Goal: Task Accomplishment & Management: Use online tool/utility

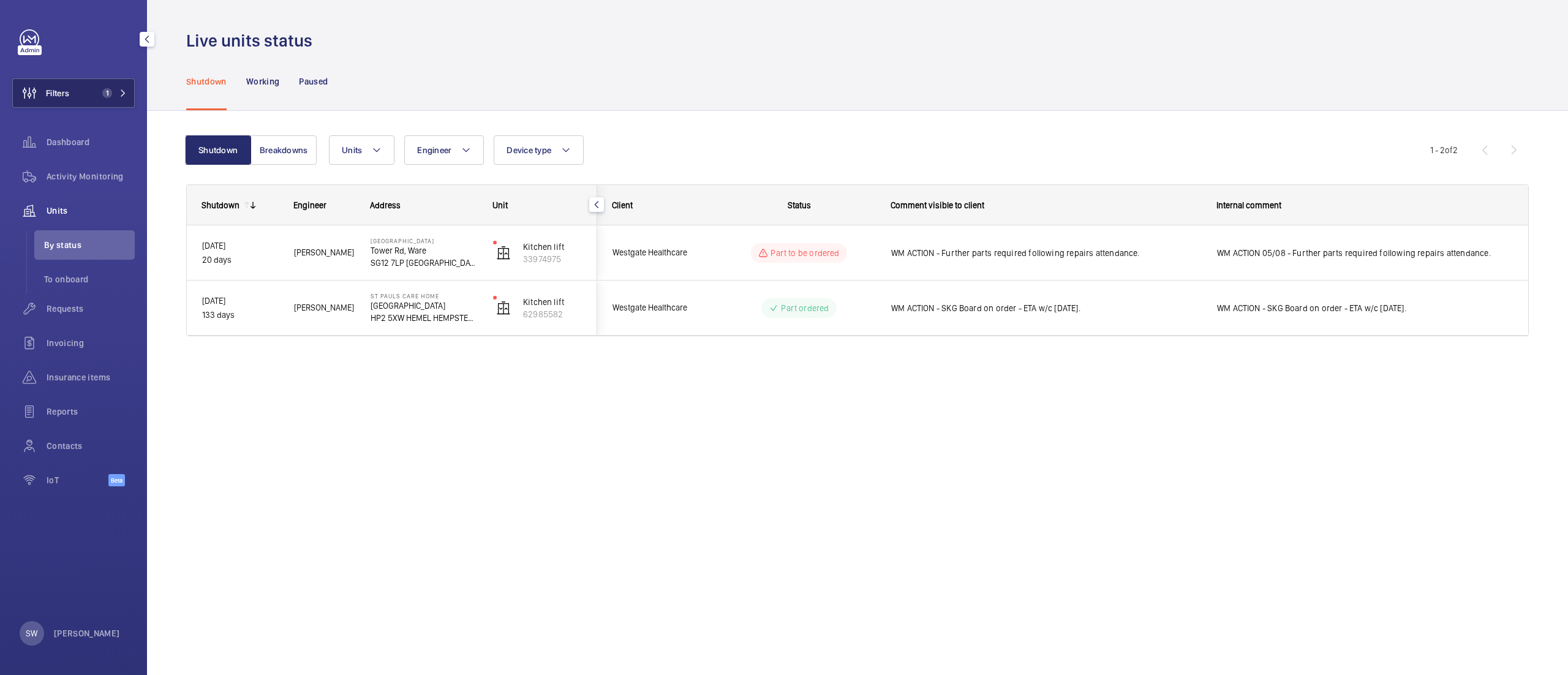
click at [80, 97] on button "Filters 1" at bounding box center [73, 92] width 123 height 29
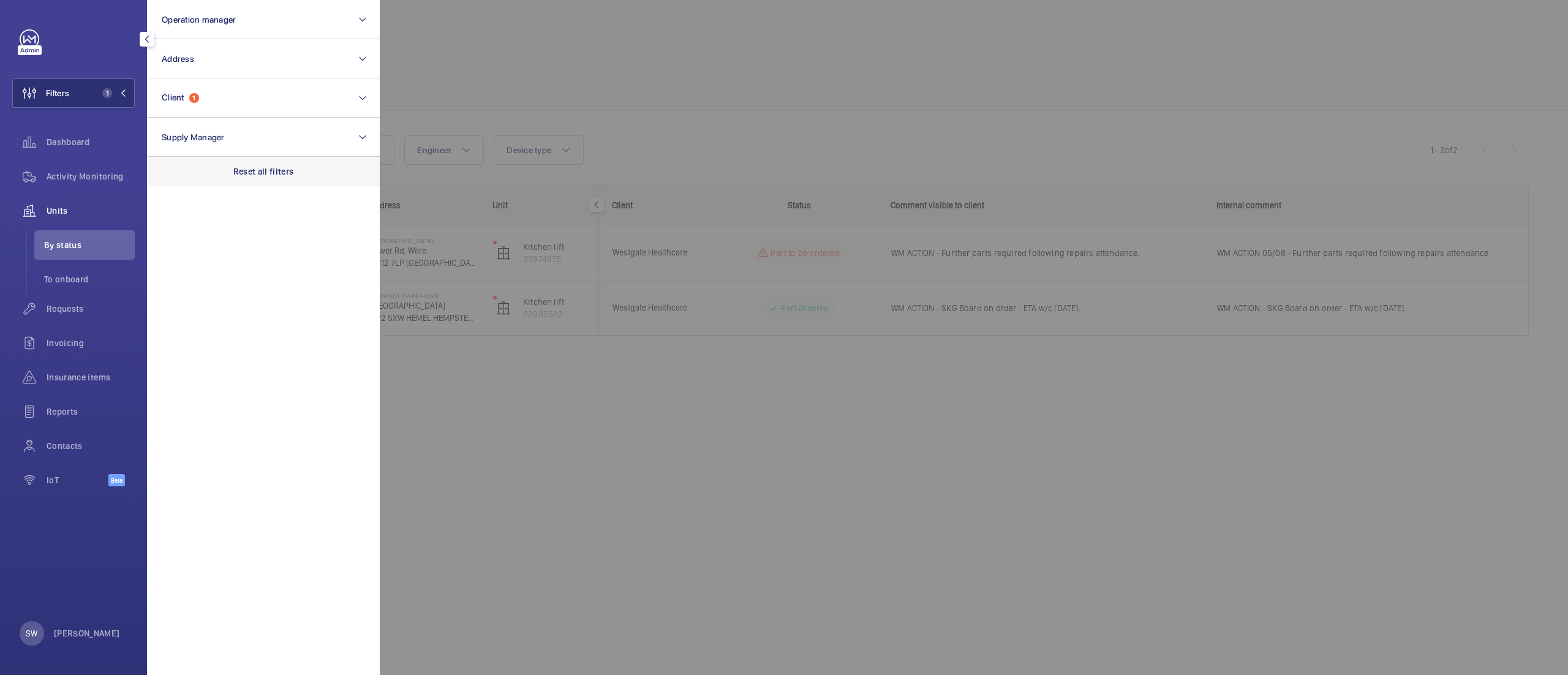
click at [275, 178] on div "Reset all filters" at bounding box center [263, 171] width 233 height 29
click at [229, 98] on button "Client" at bounding box center [263, 97] width 233 height 39
type input "neo bankside"
click at [246, 175] on span "Neo" at bounding box center [253, 177] width 15 height 10
click at [178, 175] on input "[MEDICAL_DATA] - Neo Bankside" at bounding box center [165, 177] width 25 height 25
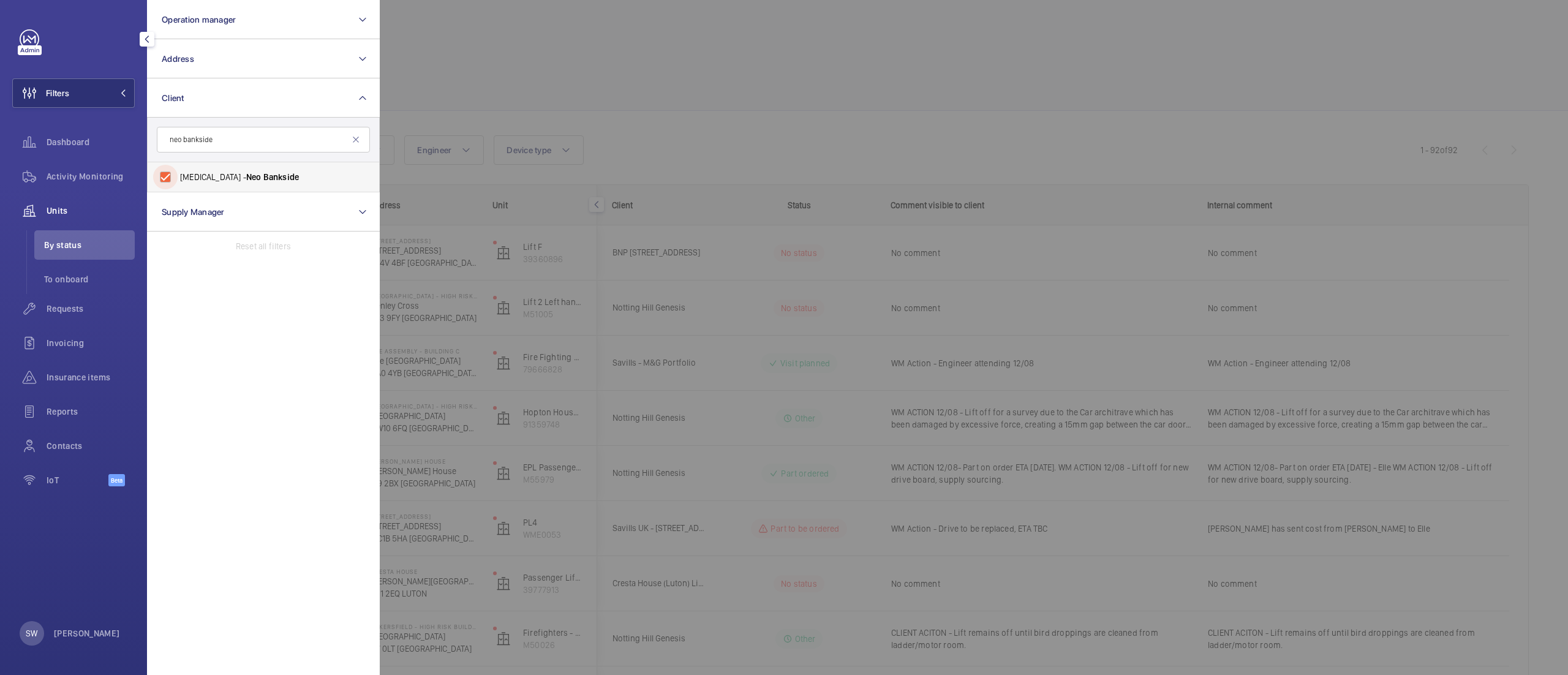
checkbox input "true"
click at [687, 95] on div at bounding box center [1163, 337] width 1568 height 675
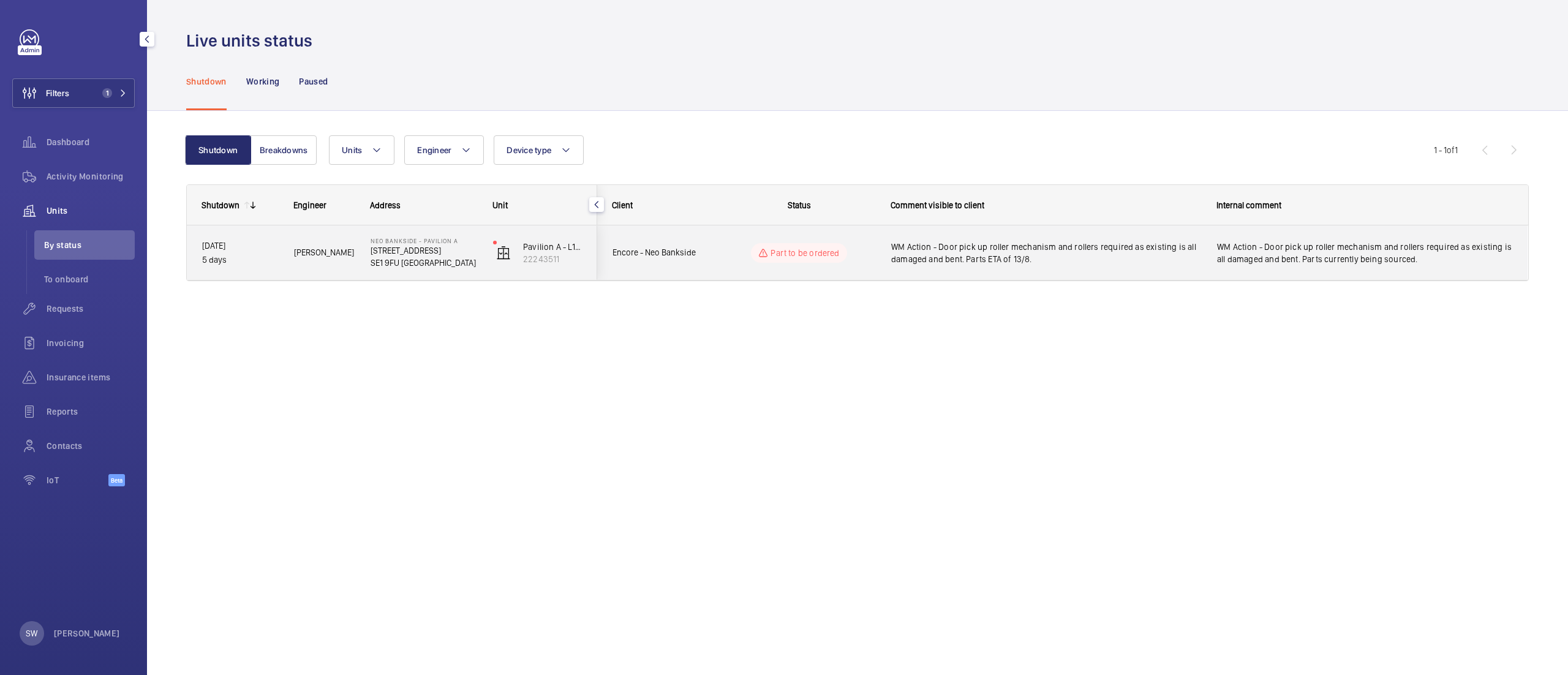
click at [1005, 255] on span "WM Action - Door pick up roller mechanism and rollers required as existing is a…" at bounding box center [1046, 253] width 310 height 25
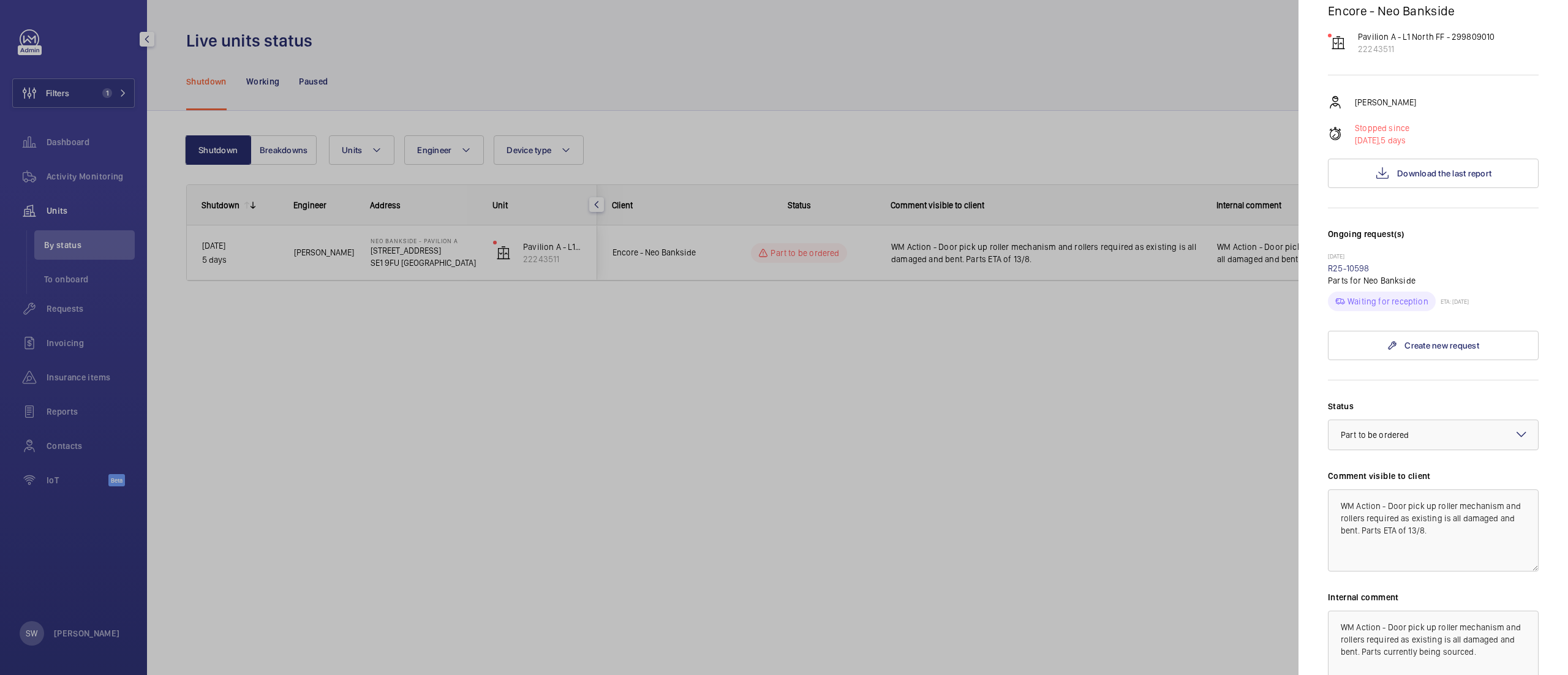
scroll to position [155, 0]
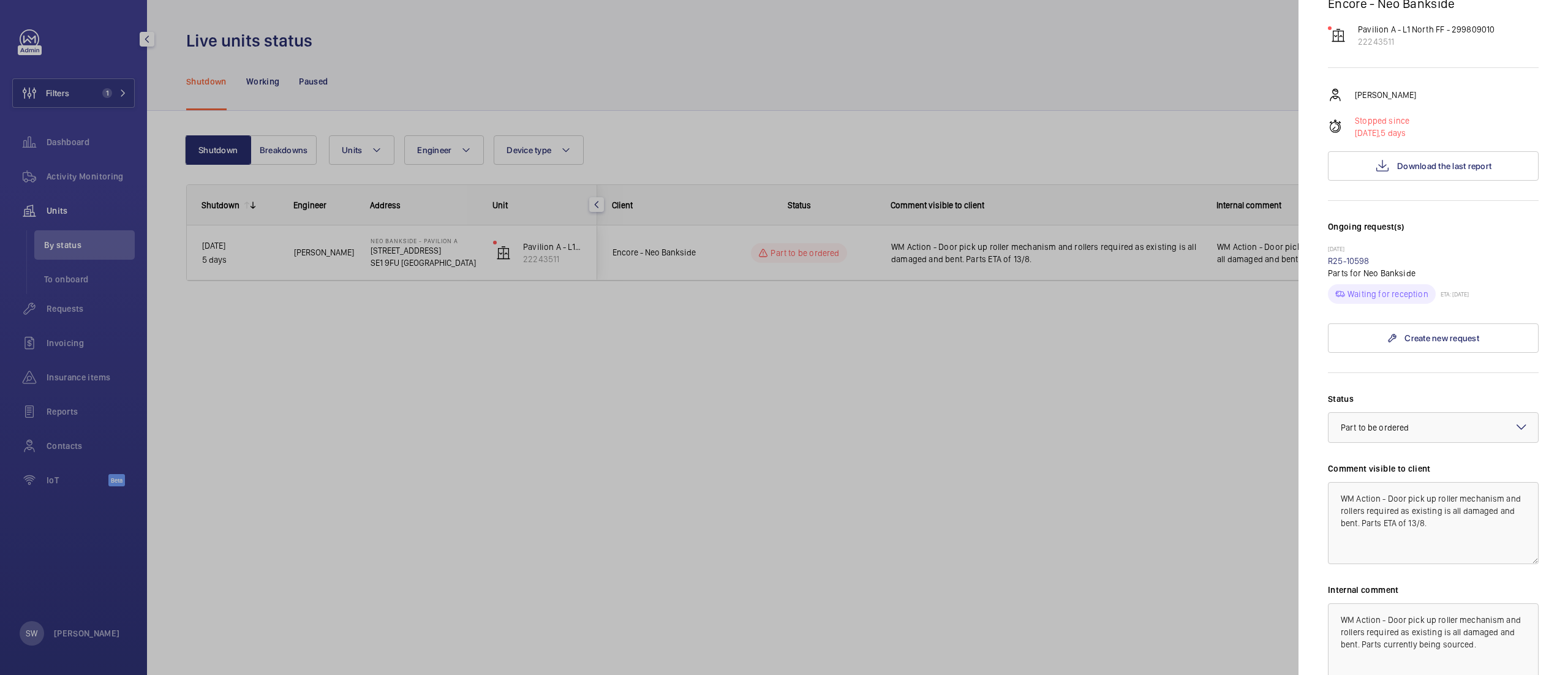
click at [580, 412] on div at bounding box center [784, 337] width 1568 height 675
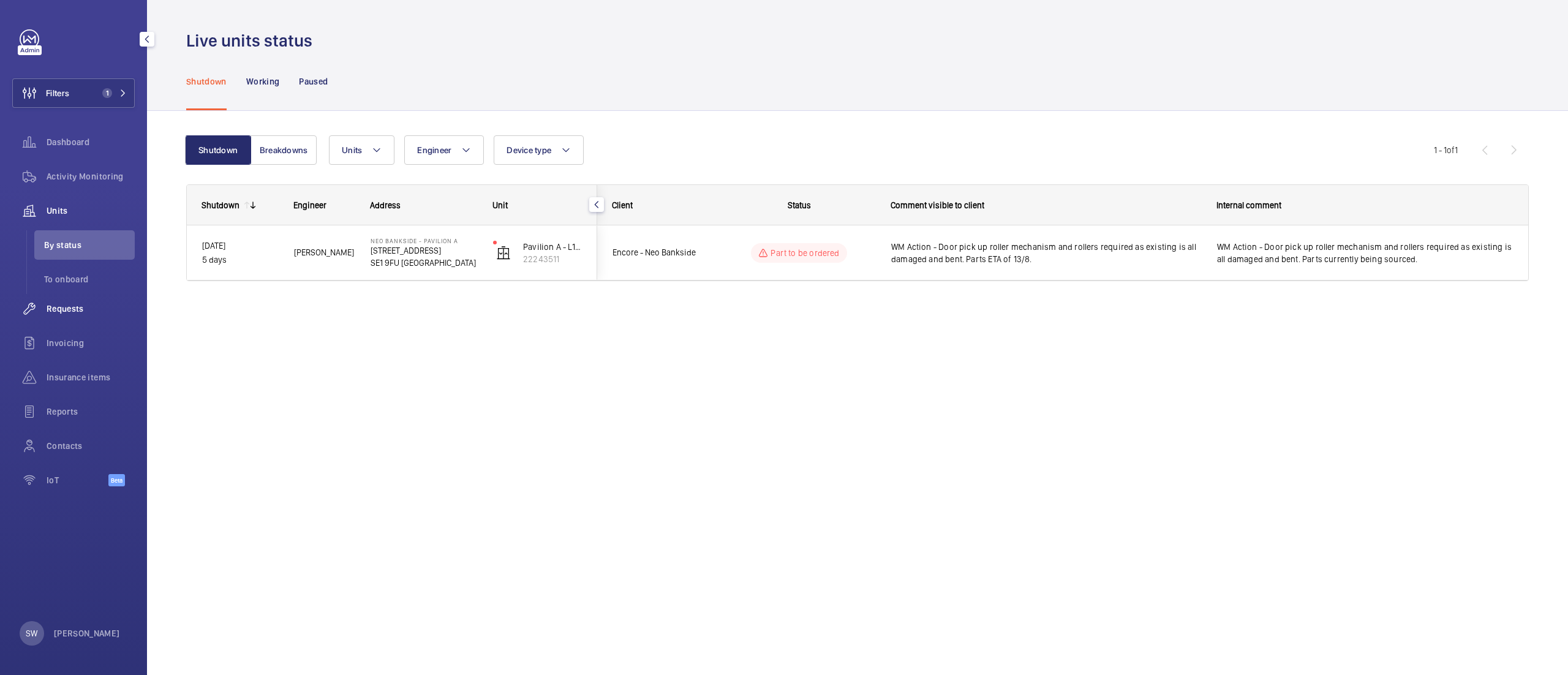
click at [54, 308] on span "Requests" at bounding box center [91, 309] width 88 height 12
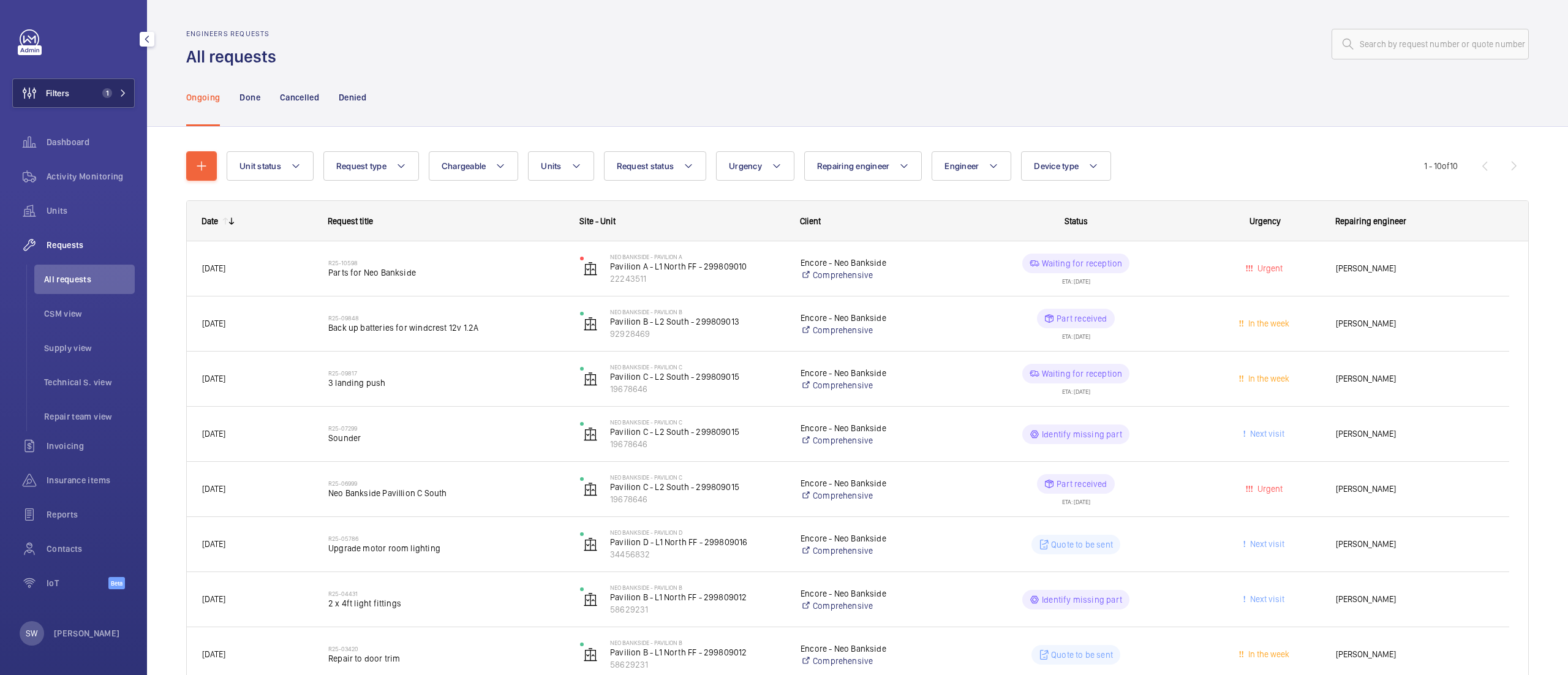
click at [104, 102] on button "Filters 1" at bounding box center [73, 92] width 123 height 29
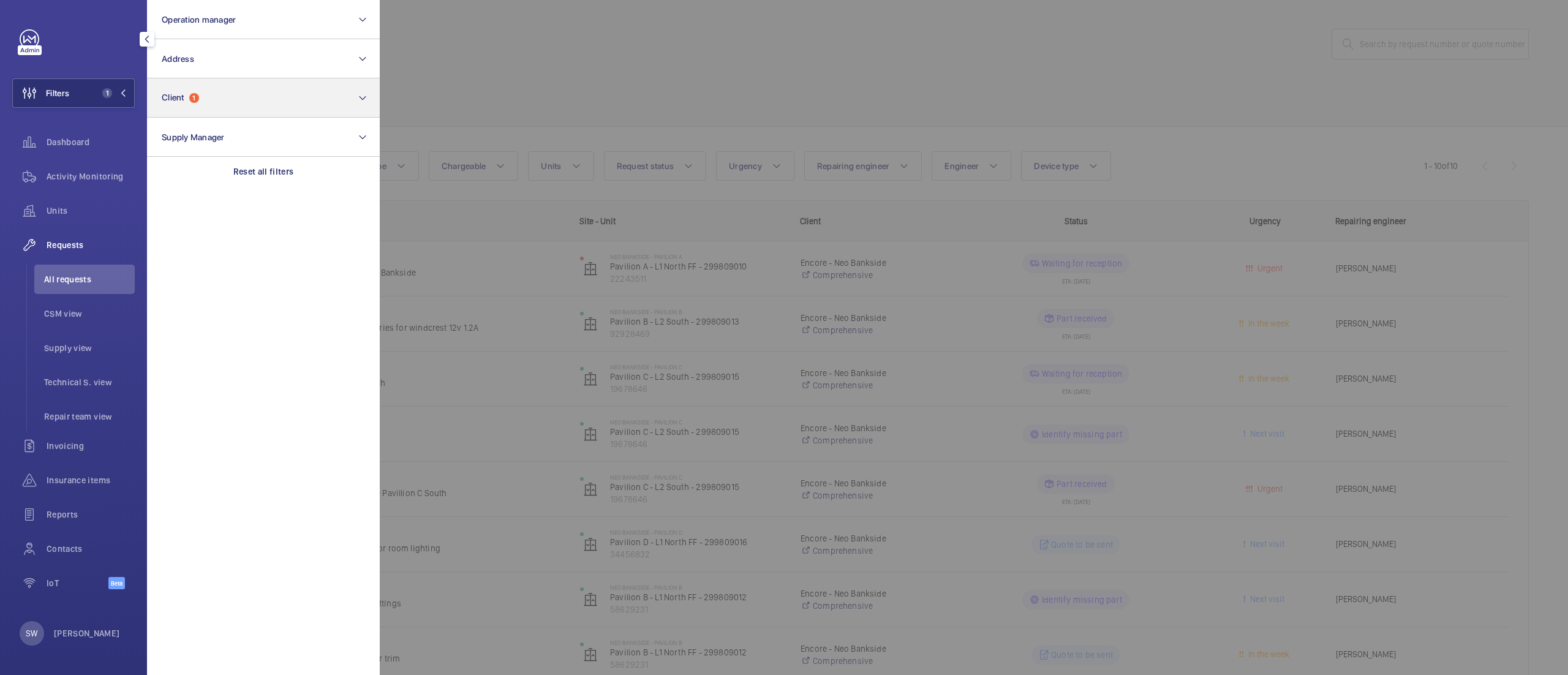
drag, startPoint x: 292, startPoint y: 164, endPoint x: 270, endPoint y: 112, distance: 56.5
click at [292, 162] on div "Reset all filters" at bounding box center [263, 171] width 233 height 29
click at [265, 102] on button "Client" at bounding box center [263, 97] width 233 height 39
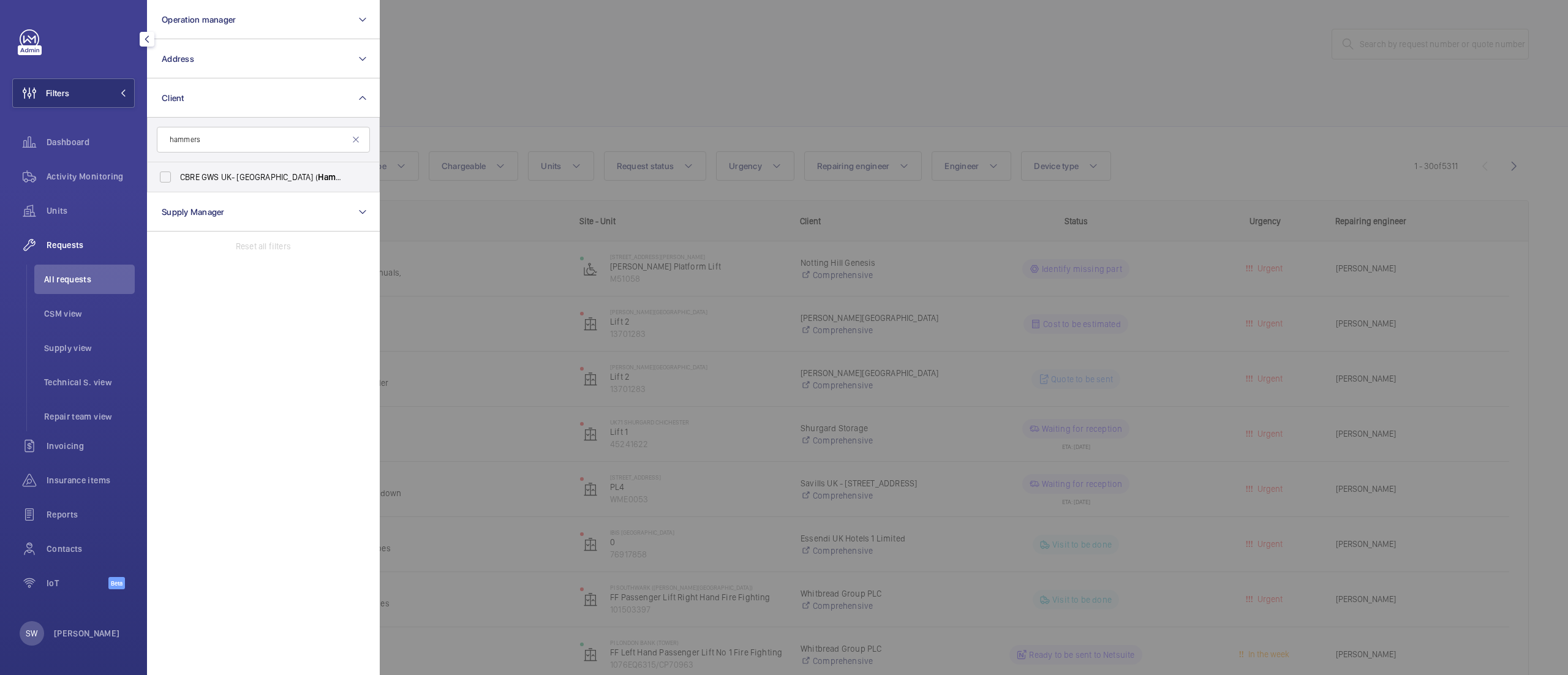
type input "hammers"
click at [209, 178] on span "CBRE GWS UK- [GEOGRAPHIC_DATA] ( Hammers mith)" at bounding box center [264, 177] width 169 height 12
click at [178, 178] on input "CBRE GWS UK- [GEOGRAPHIC_DATA] ( Hammers mith)" at bounding box center [165, 177] width 25 height 25
checkbox input "true"
click at [737, 59] on div at bounding box center [1163, 337] width 1568 height 675
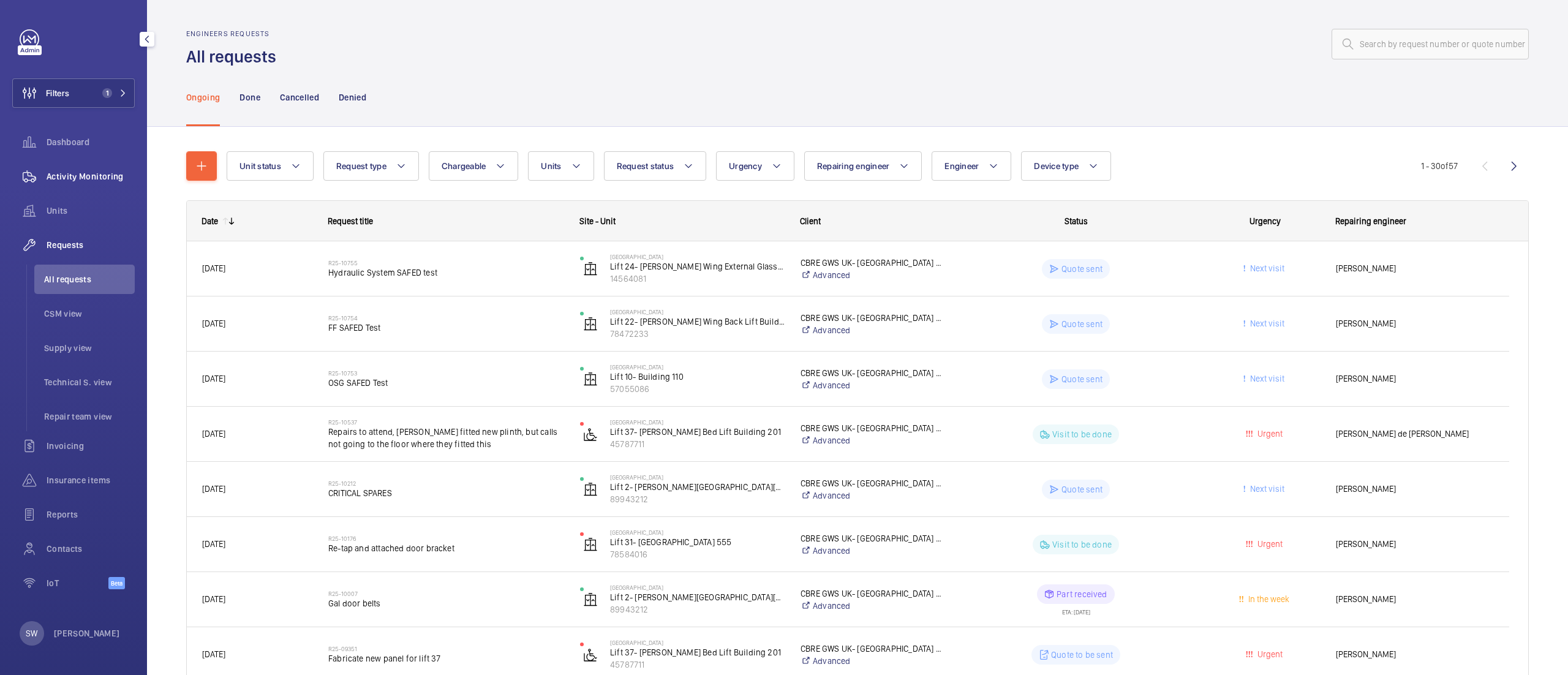
click at [85, 176] on span "Activity Monitoring" at bounding box center [91, 176] width 88 height 12
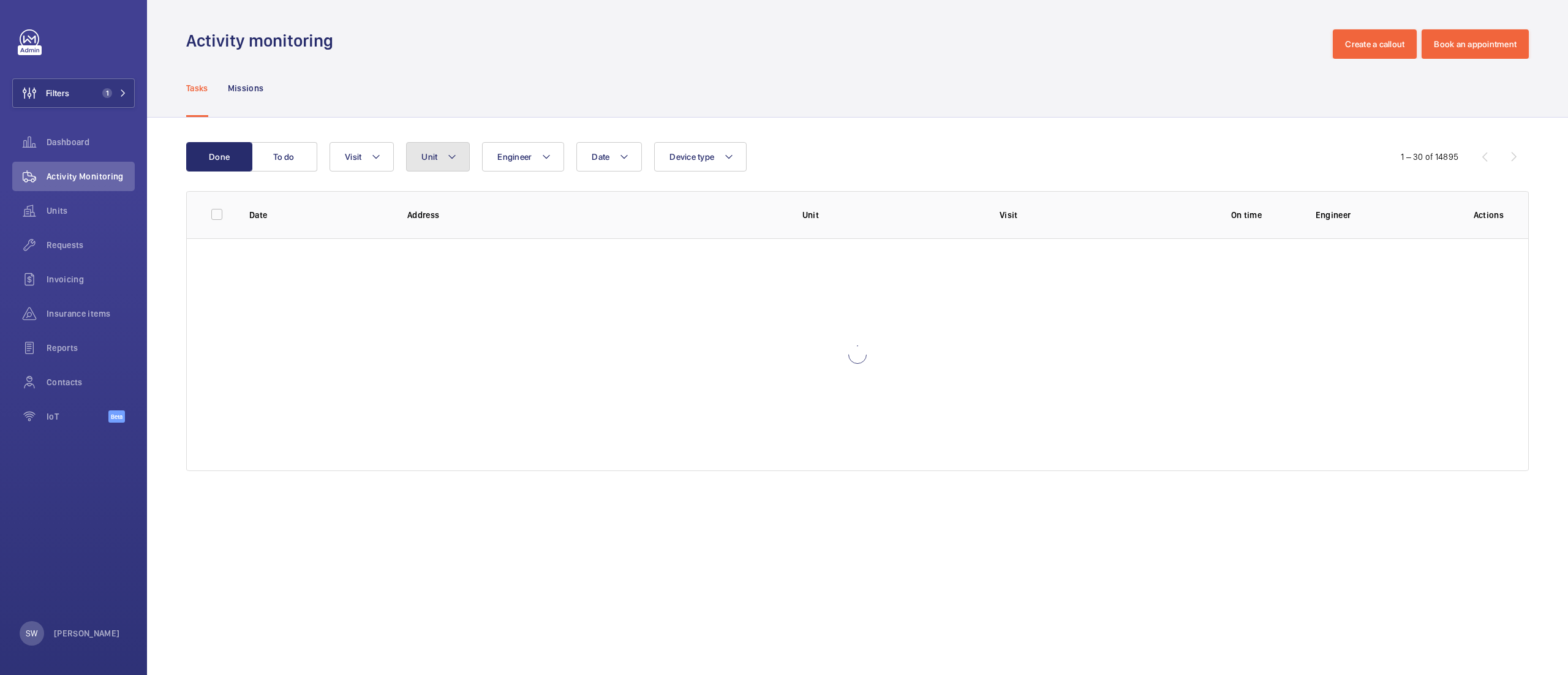
click at [432, 161] on span "Unit" at bounding box center [430, 157] width 16 height 10
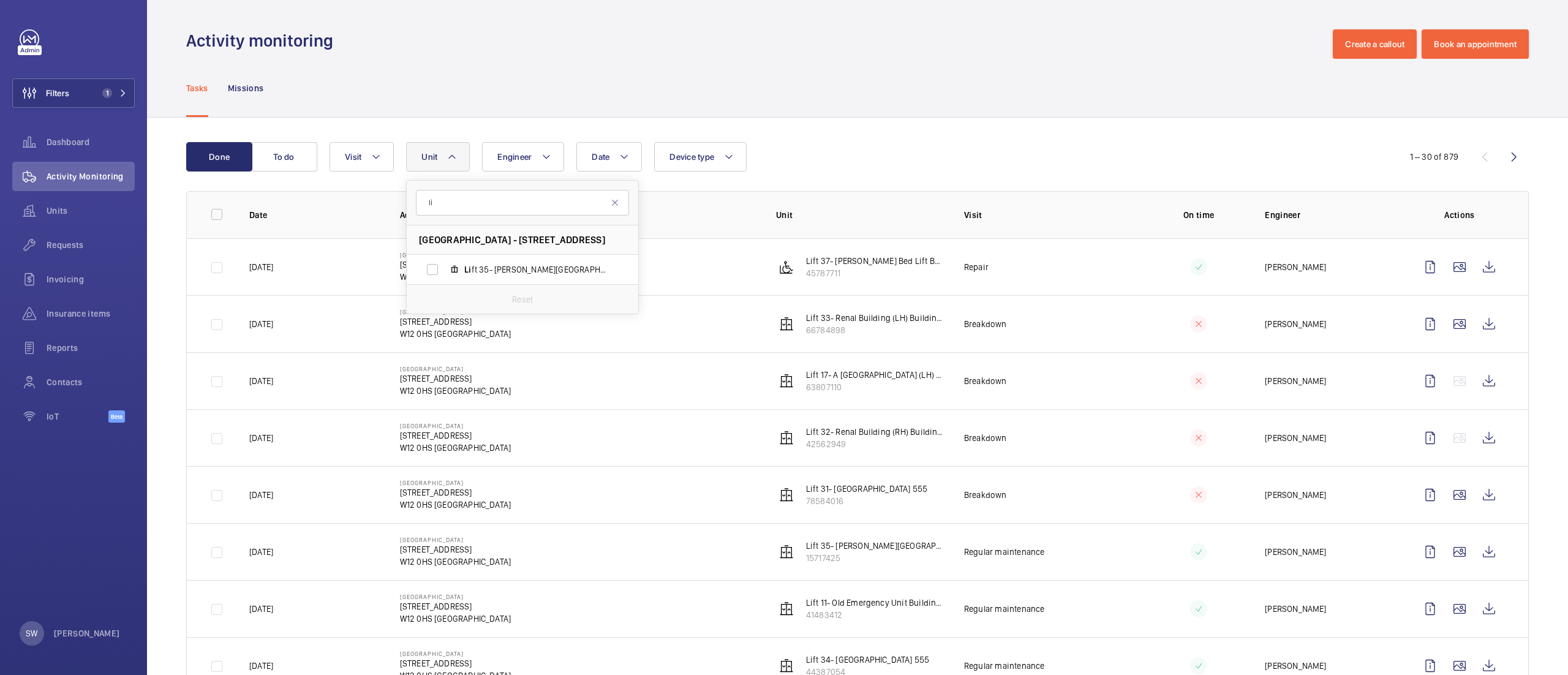
type input "l"
click at [995, 90] on div "Tasks Missions" at bounding box center [856, 88] width 1342 height 58
click at [67, 94] on span "Filters" at bounding box center [57, 93] width 23 height 12
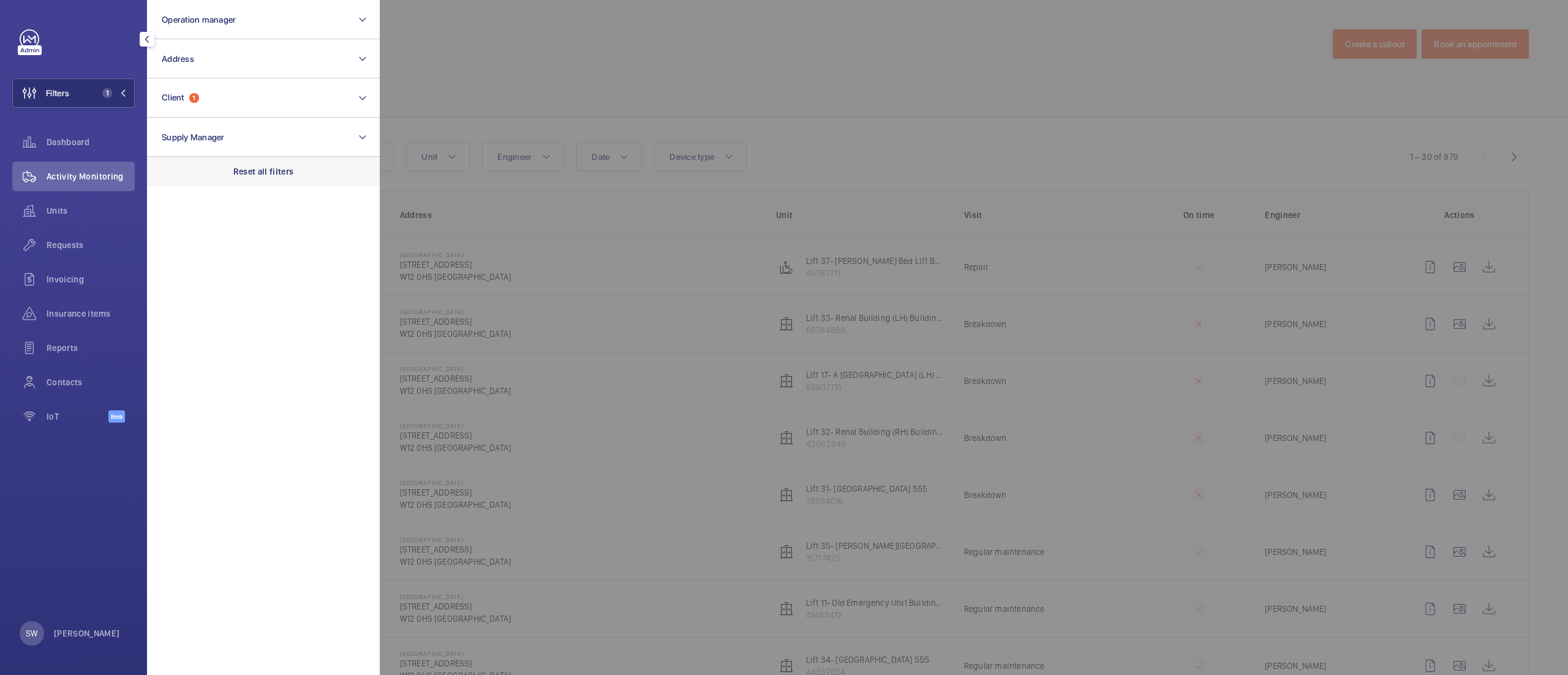
click at [265, 176] on p "Reset all filters" at bounding box center [263, 171] width 61 height 12
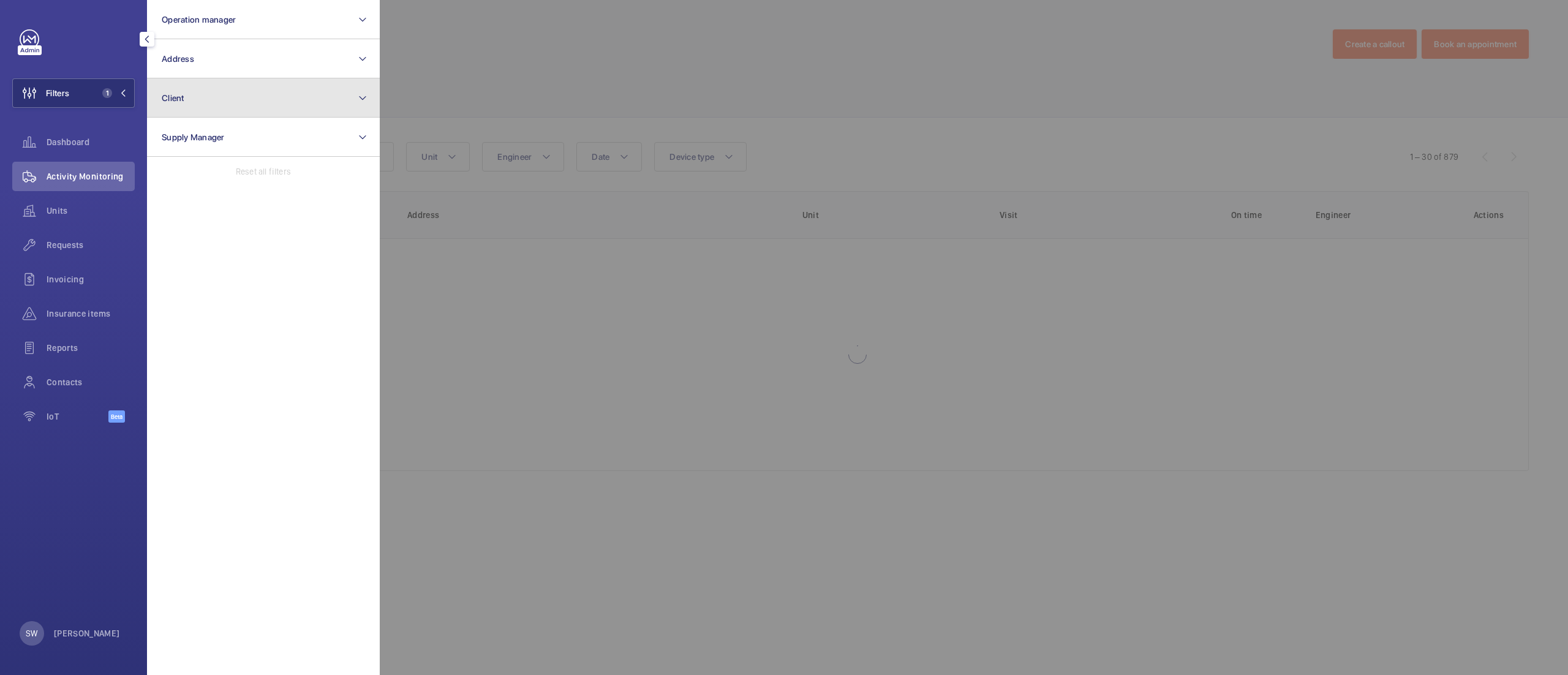
click at [250, 99] on button "Client" at bounding box center [263, 97] width 233 height 39
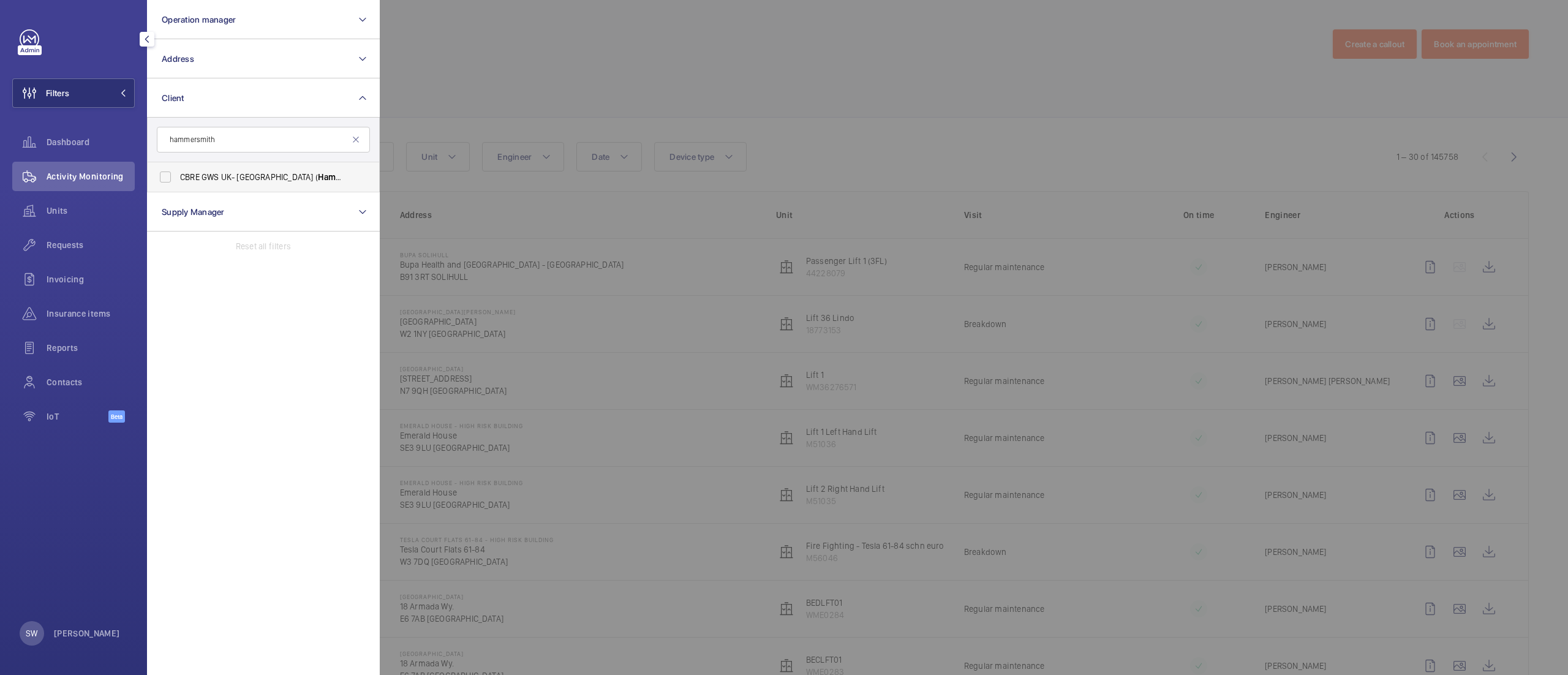
type input "hammersmith"
click at [221, 173] on span "CBRE GWS UK- [GEOGRAPHIC_DATA] ( [GEOGRAPHIC_DATA] )" at bounding box center [264, 177] width 169 height 12
click at [178, 173] on input "CBRE GWS UK- [GEOGRAPHIC_DATA] ( [GEOGRAPHIC_DATA] )" at bounding box center [165, 177] width 25 height 25
checkbox input "true"
click at [805, 93] on div at bounding box center [1163, 337] width 1568 height 675
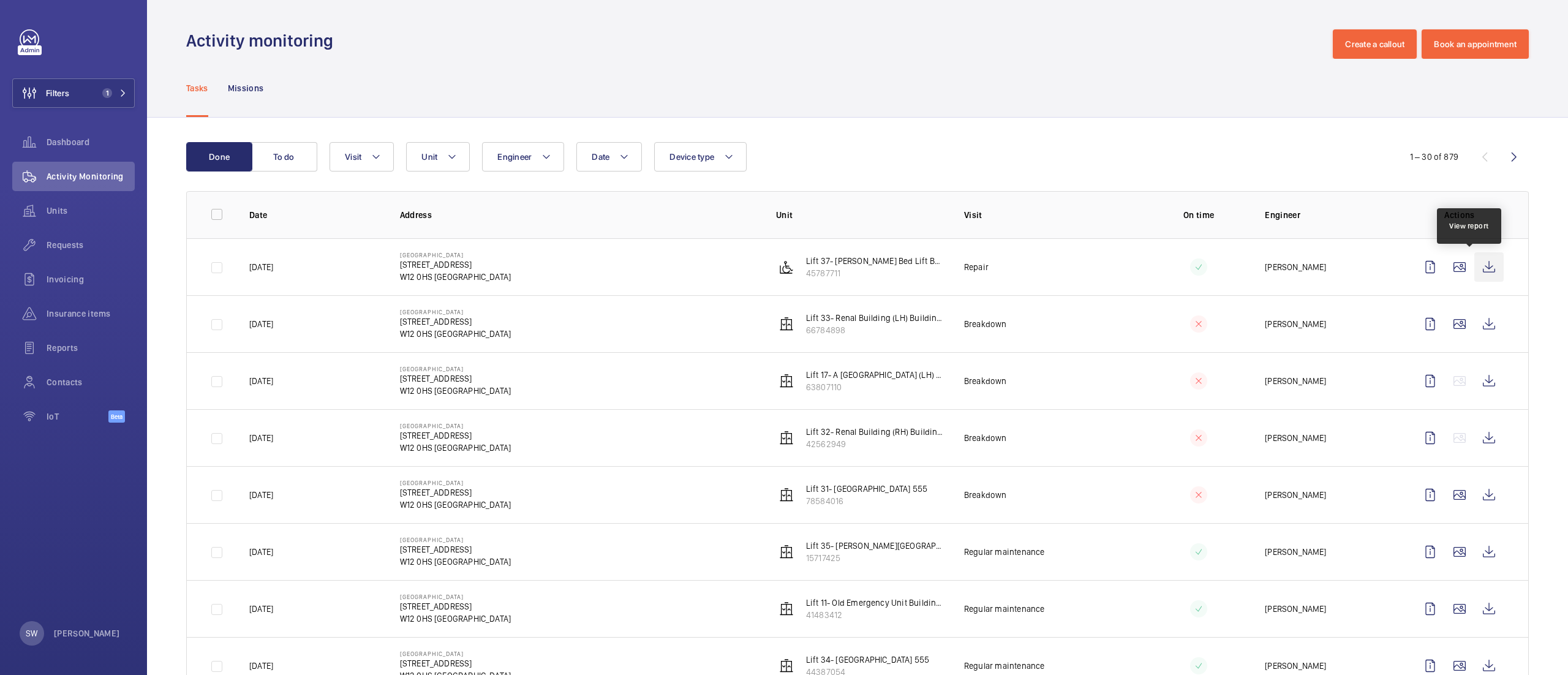
click at [1475, 274] on wm-front-icon-button at bounding box center [1488, 266] width 29 height 29
click at [102, 89] on span "1" at bounding box center [104, 93] width 15 height 10
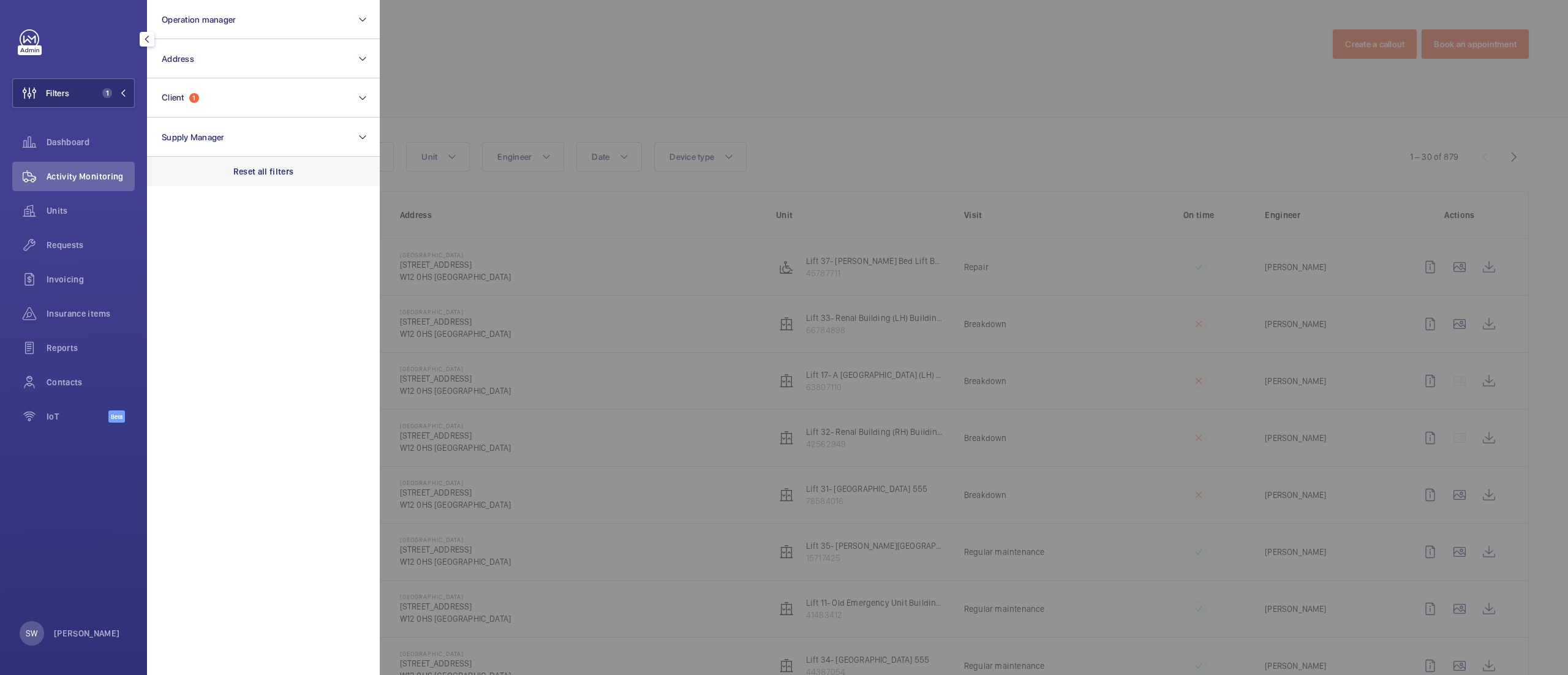
click at [286, 163] on div "Reset all filters" at bounding box center [263, 171] width 233 height 29
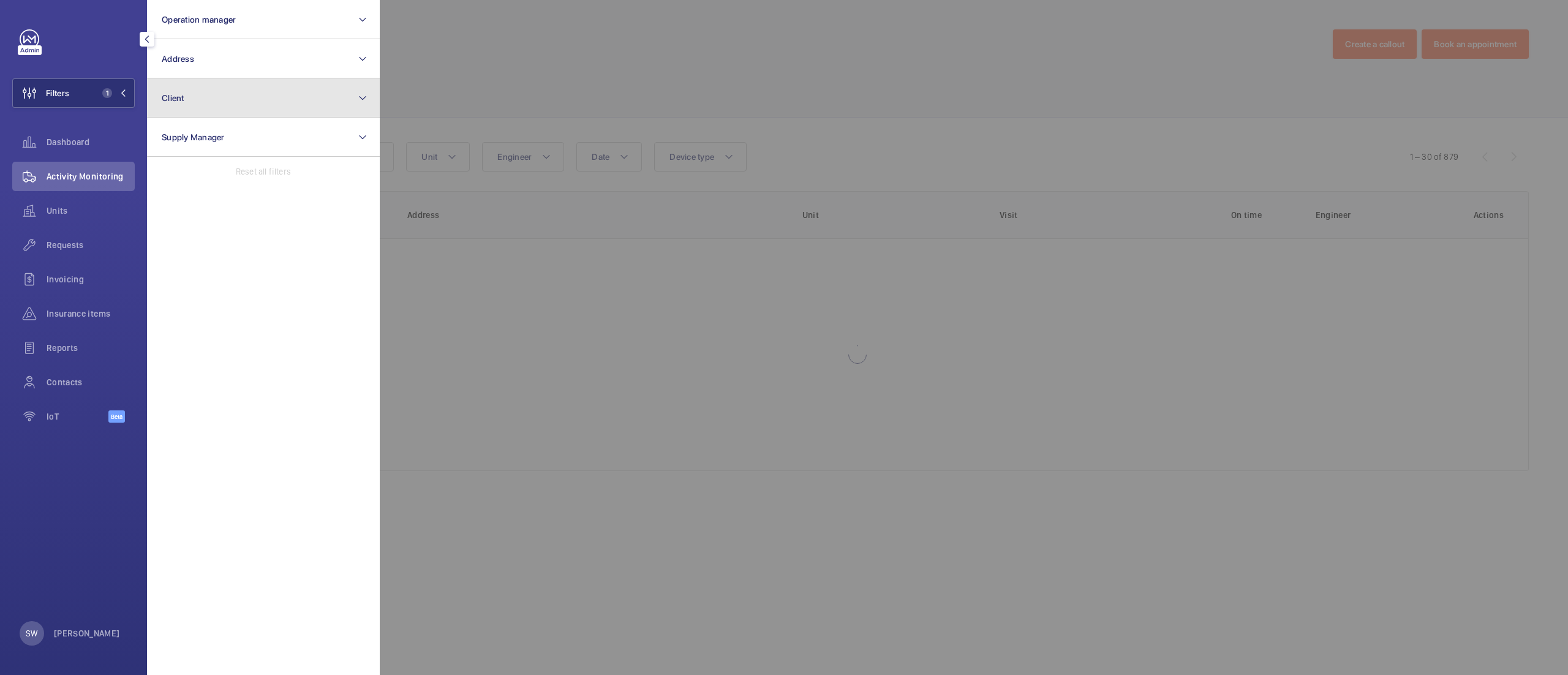
click at [234, 104] on button "Client" at bounding box center [263, 97] width 233 height 39
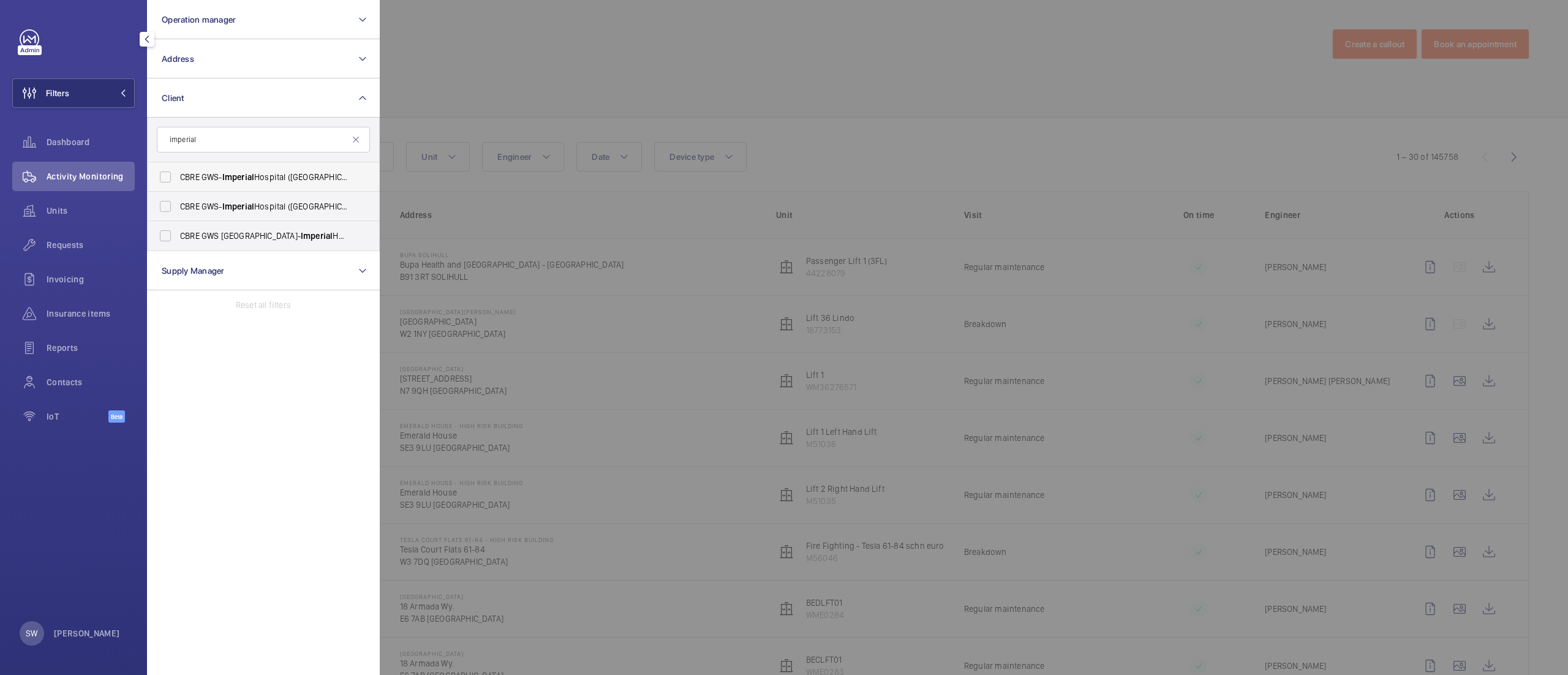
type input "imperial"
click at [224, 173] on span "CBRE GWS- [GEOGRAPHIC_DATA] ([GEOGRAPHIC_DATA])" at bounding box center [264, 177] width 169 height 12
click at [178, 173] on input "CBRE GWS- [GEOGRAPHIC_DATA] ([GEOGRAPHIC_DATA])" at bounding box center [165, 177] width 25 height 25
checkbox input "true"
click at [224, 200] on label "CBRE GWS- [GEOGRAPHIC_DATA] ([GEOGRAPHIC_DATA][PERSON_NAME])" at bounding box center [254, 206] width 213 height 29
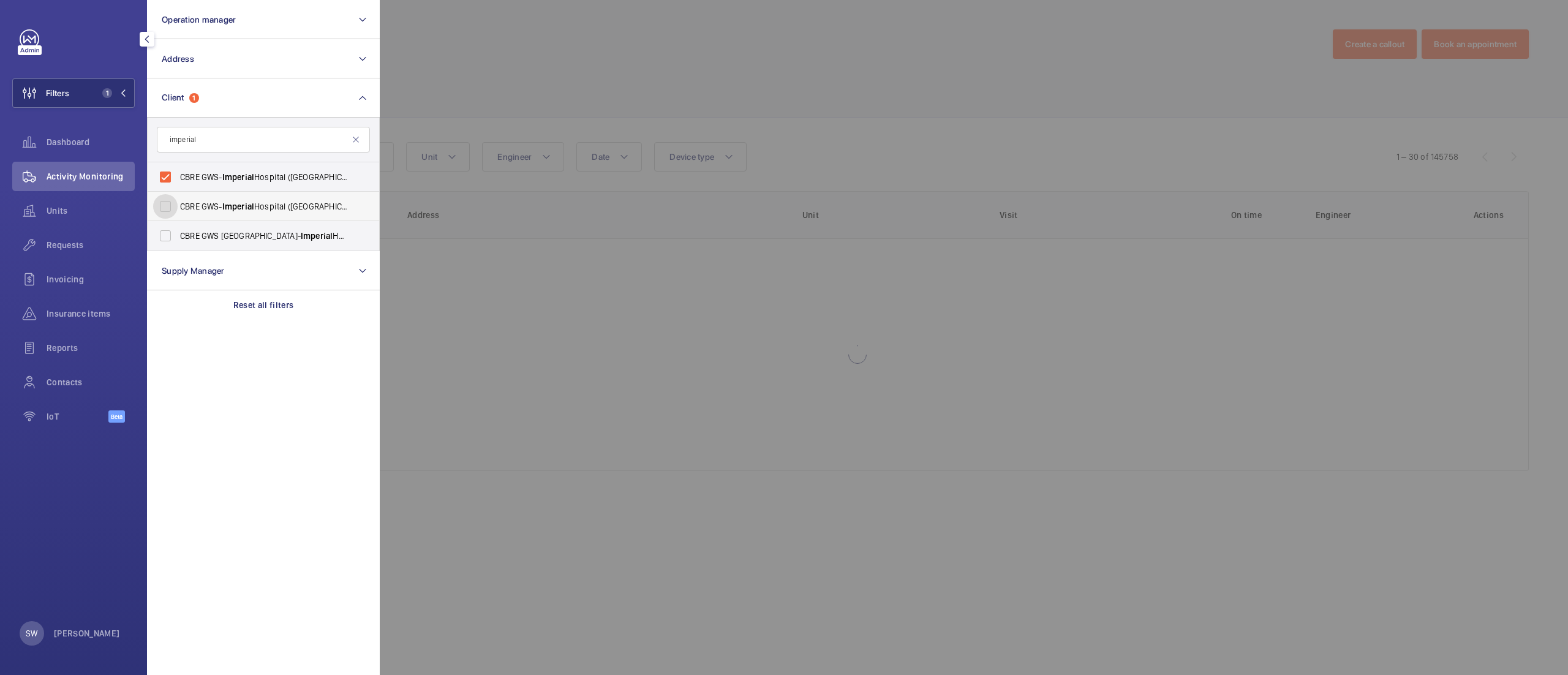
click at [178, 200] on input "CBRE GWS- [GEOGRAPHIC_DATA] ([GEOGRAPHIC_DATA][PERSON_NAME])" at bounding box center [165, 206] width 25 height 25
checkbox input "true"
click at [229, 244] on label "CBRE GWS UK- [GEOGRAPHIC_DATA] ([GEOGRAPHIC_DATA])" at bounding box center [254, 235] width 213 height 29
click at [178, 244] on input "CBRE GWS UK- [GEOGRAPHIC_DATA] ([GEOGRAPHIC_DATA])" at bounding box center [165, 236] width 25 height 25
checkbox input "true"
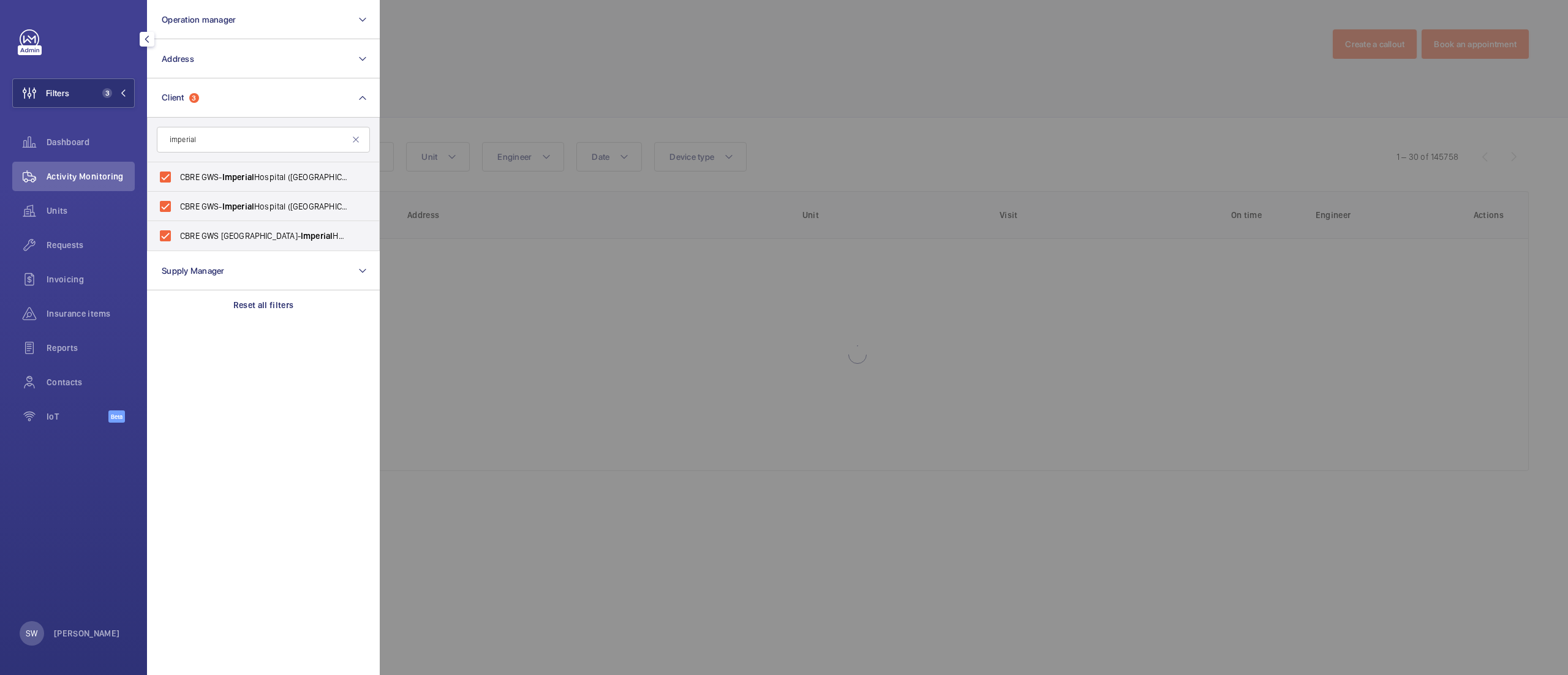
click at [745, 75] on div at bounding box center [1163, 337] width 1568 height 675
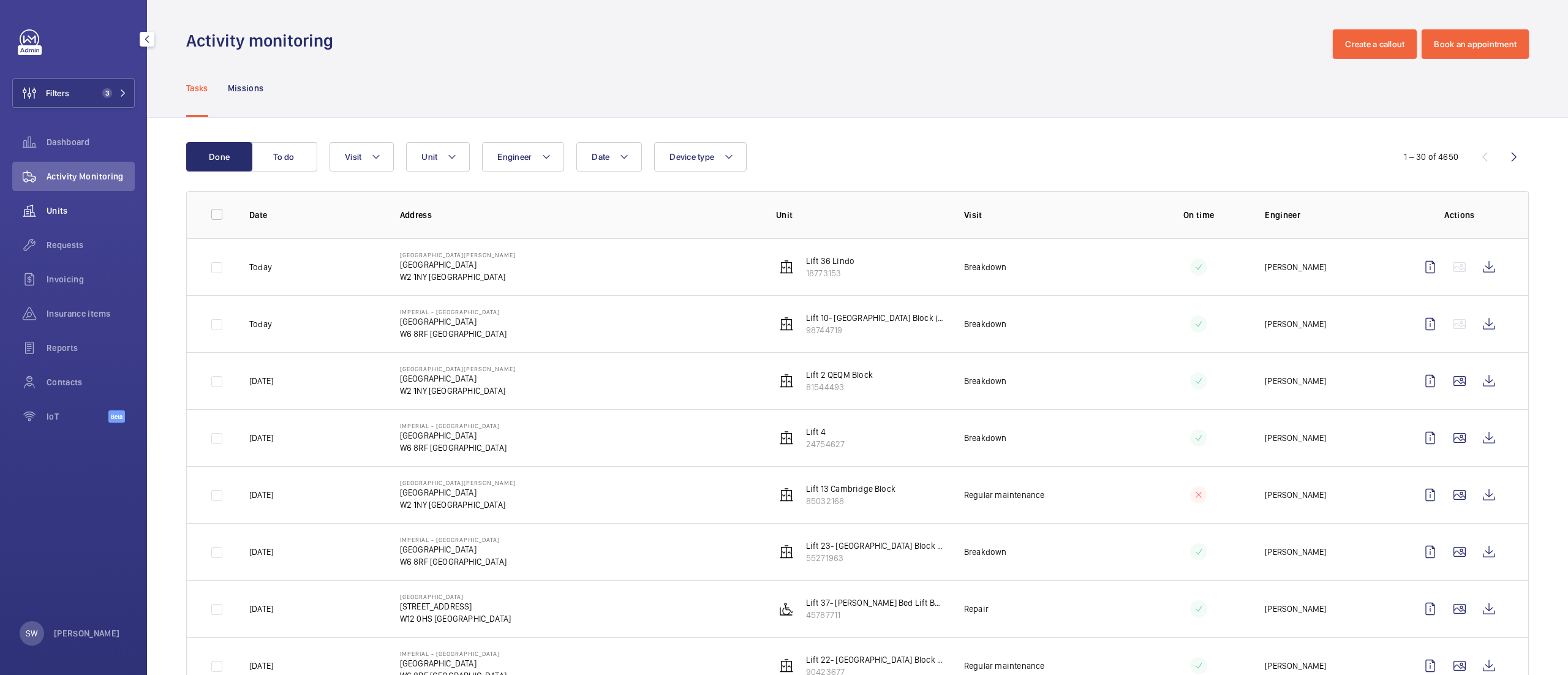
click at [67, 208] on span "Units" at bounding box center [91, 211] width 88 height 12
